Goal: Transaction & Acquisition: Purchase product/service

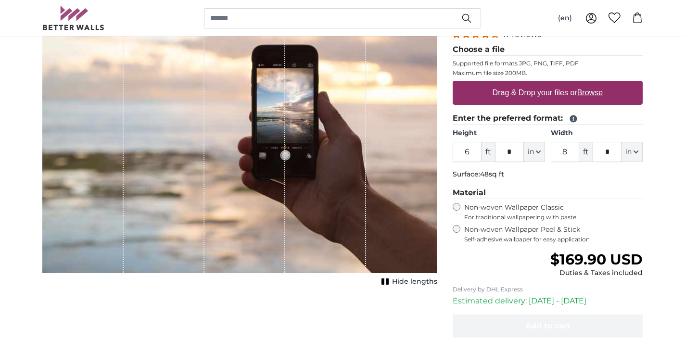
scroll to position [147, 0]
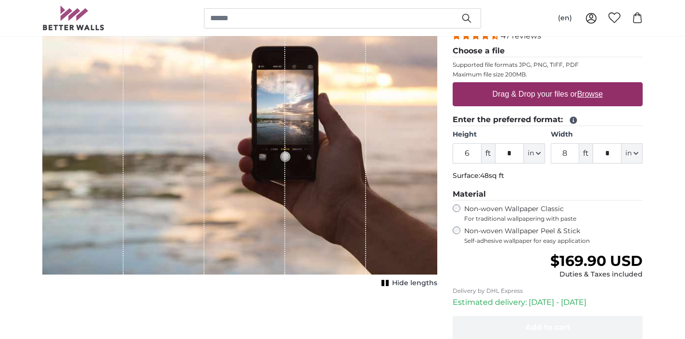
click at [471, 153] on input "6" at bounding box center [467, 153] width 29 height 20
click at [570, 152] on input "8" at bounding box center [565, 153] width 29 height 20
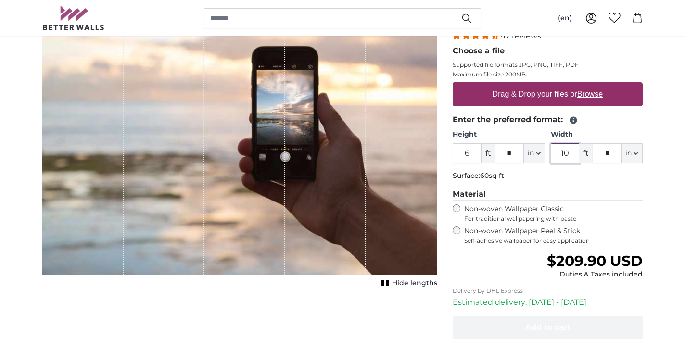
type input "10"
click at [619, 190] on legend "Material" at bounding box center [548, 195] width 190 height 12
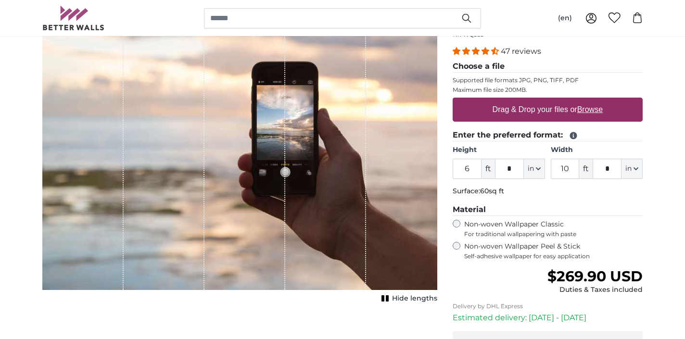
scroll to position [130, 0]
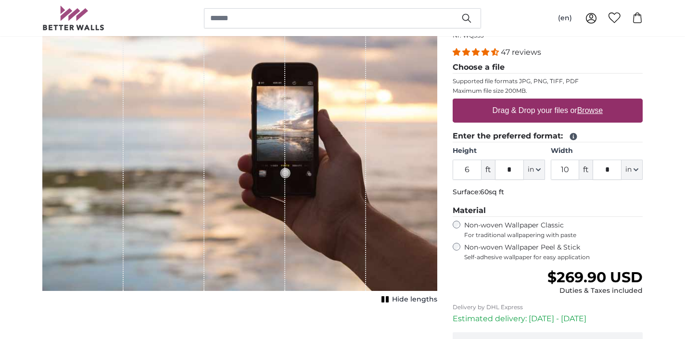
click at [591, 110] on u "Browse" at bounding box center [591, 110] width 26 height 8
click at [591, 102] on input "Drag & Drop your files or Browse" at bounding box center [548, 100] width 190 height 3
type input "**********"
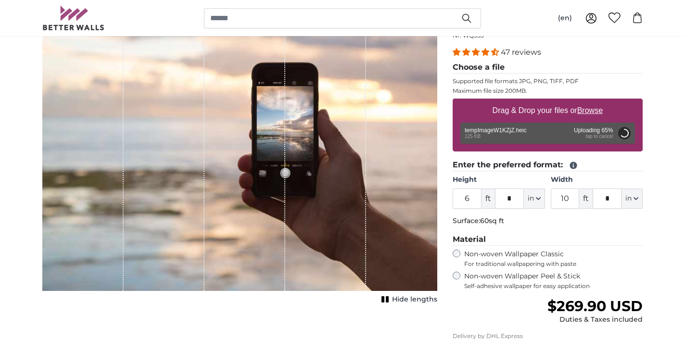
type input "2"
type input "*"
type input "4"
type input "***"
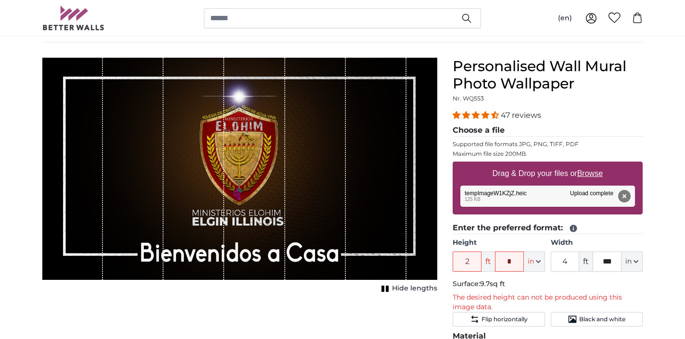
scroll to position [67, 0]
